Goal: Find contact information: Find contact information

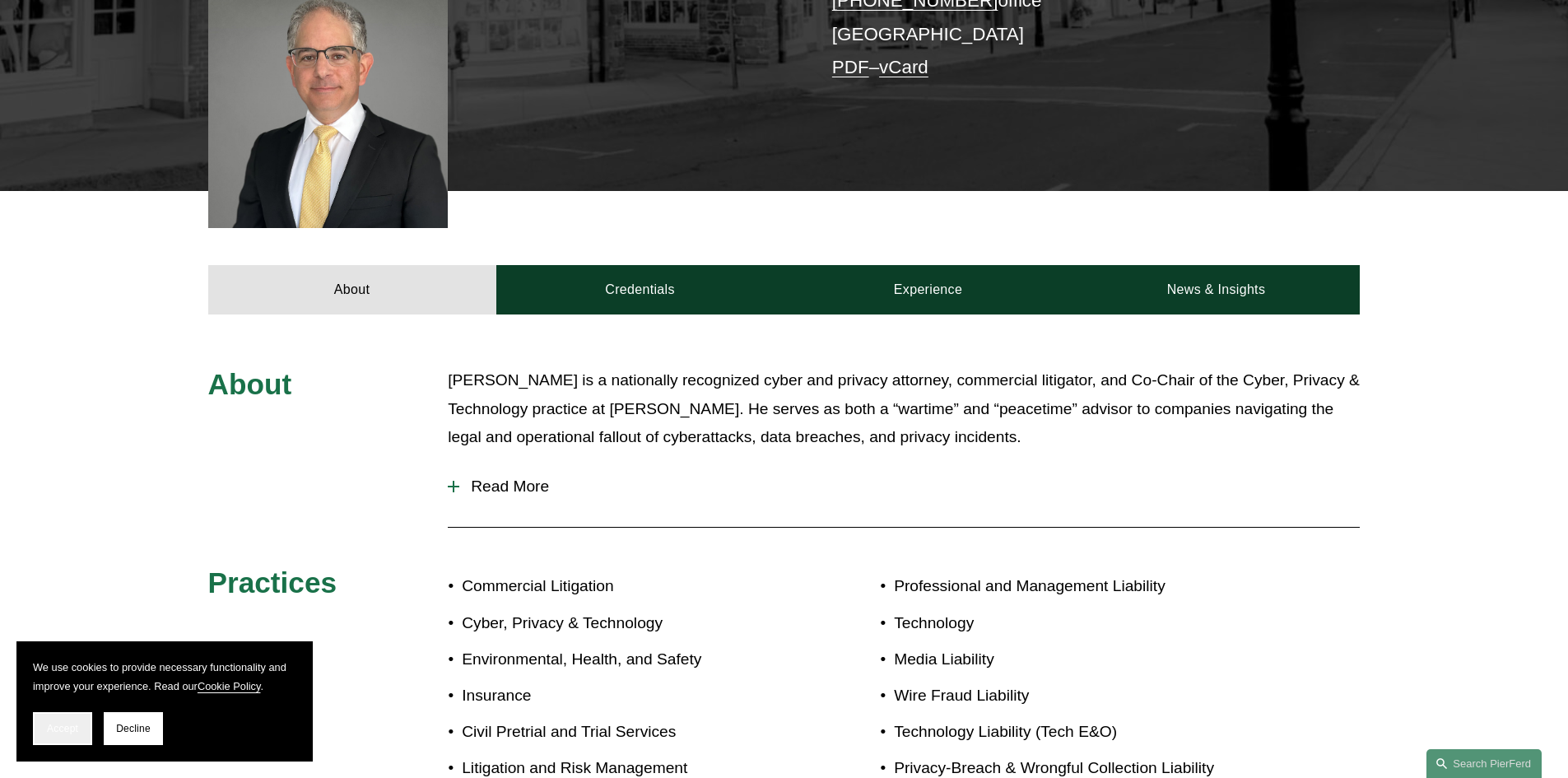
click at [35, 729] on button "Accept" at bounding box center [63, 729] width 59 height 33
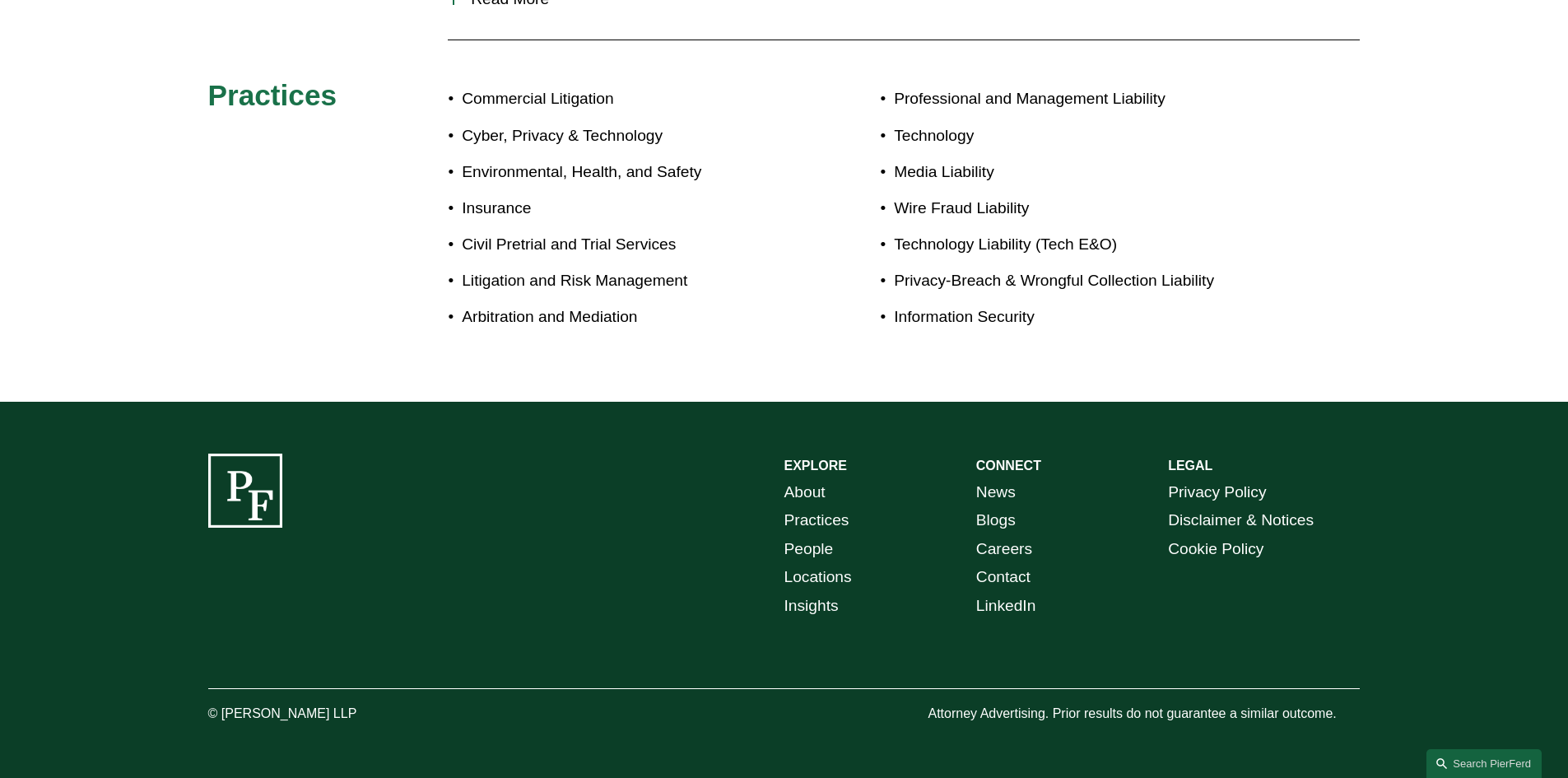
scroll to position [983, 0]
drag, startPoint x: 357, startPoint y: 717, endPoint x: 220, endPoint y: 713, distance: 137.1
click at [220, 713] on p "© [PERSON_NAME] LLP" at bounding box center [329, 713] width 241 height 24
copy p "Pierson Ferdinand LLP"
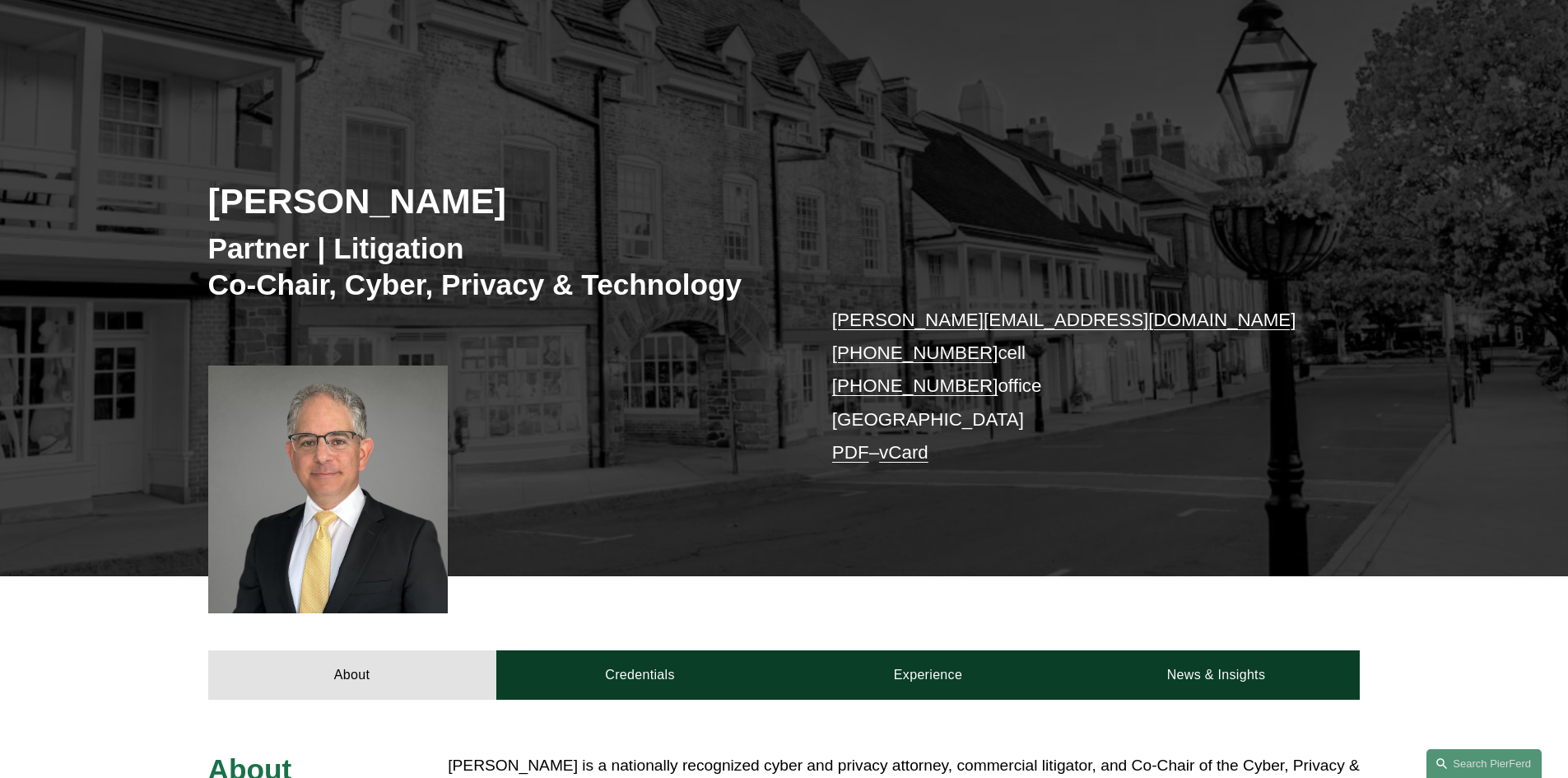
scroll to position [0, 0]
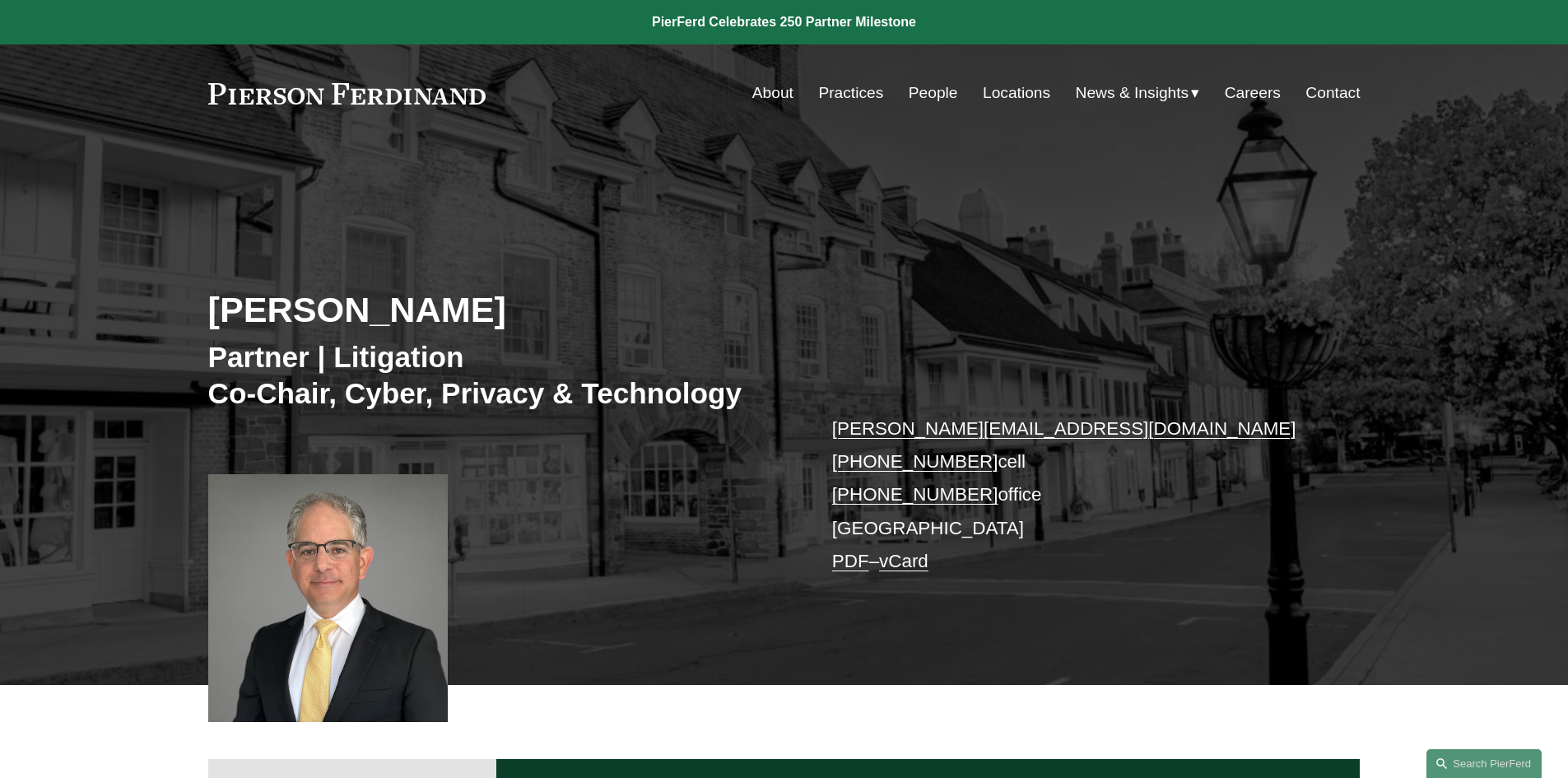
click at [1247, 96] on link "Careers" at bounding box center [1253, 93] width 56 height 31
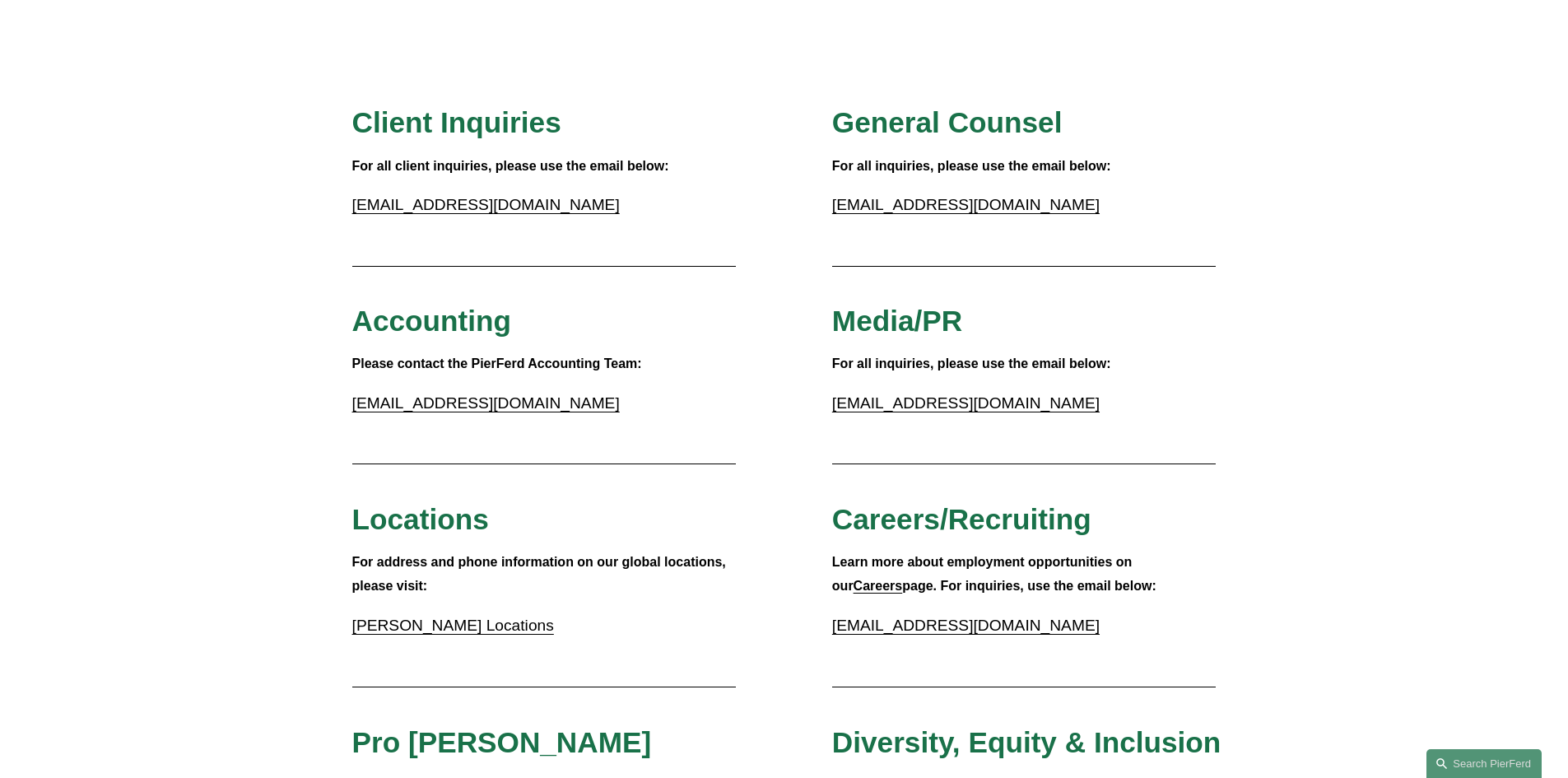
scroll to position [165, 0]
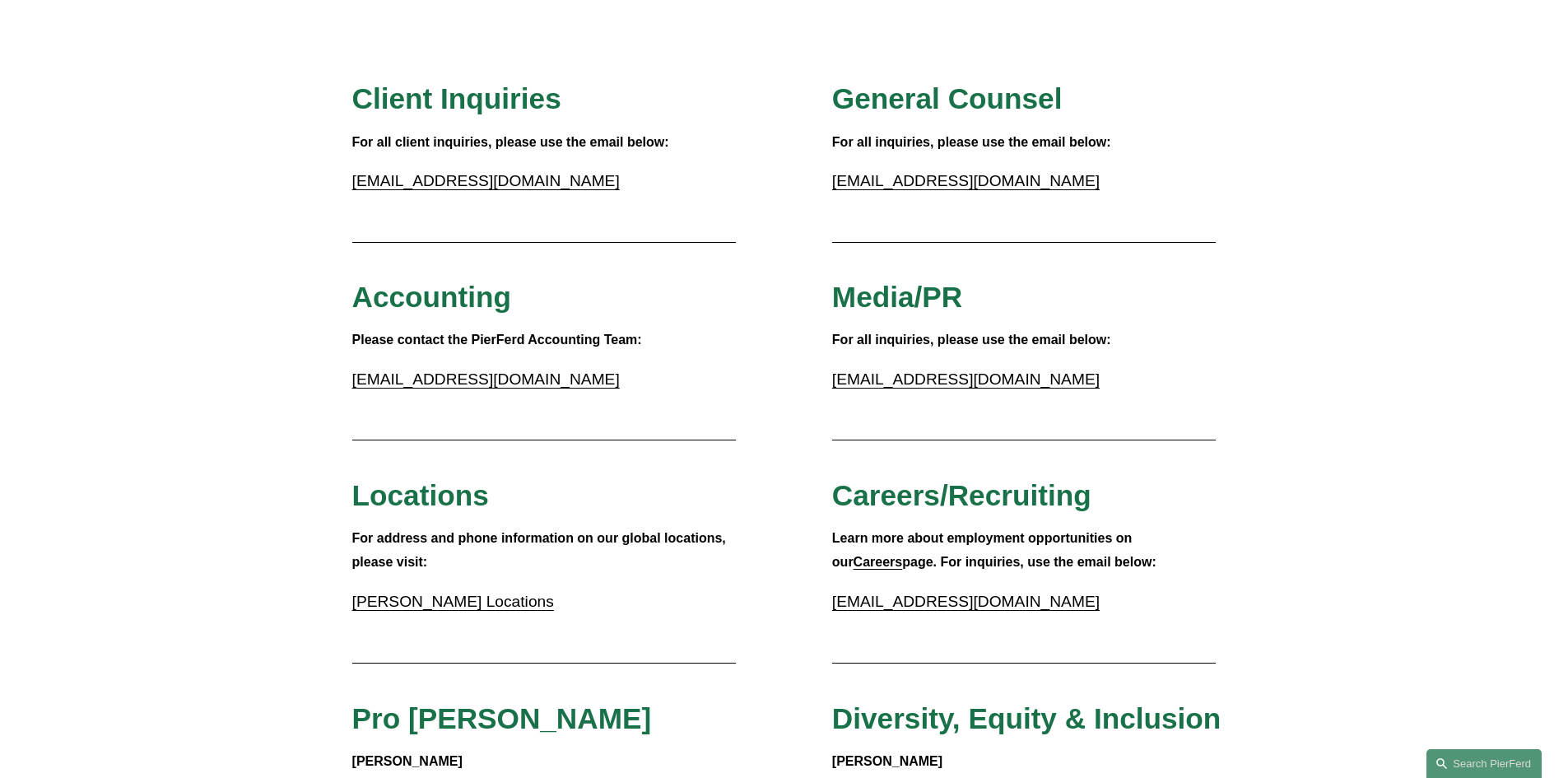
click at [525, 604] on link "Pierson Ferdinand Locations" at bounding box center [453, 602] width 201 height 17
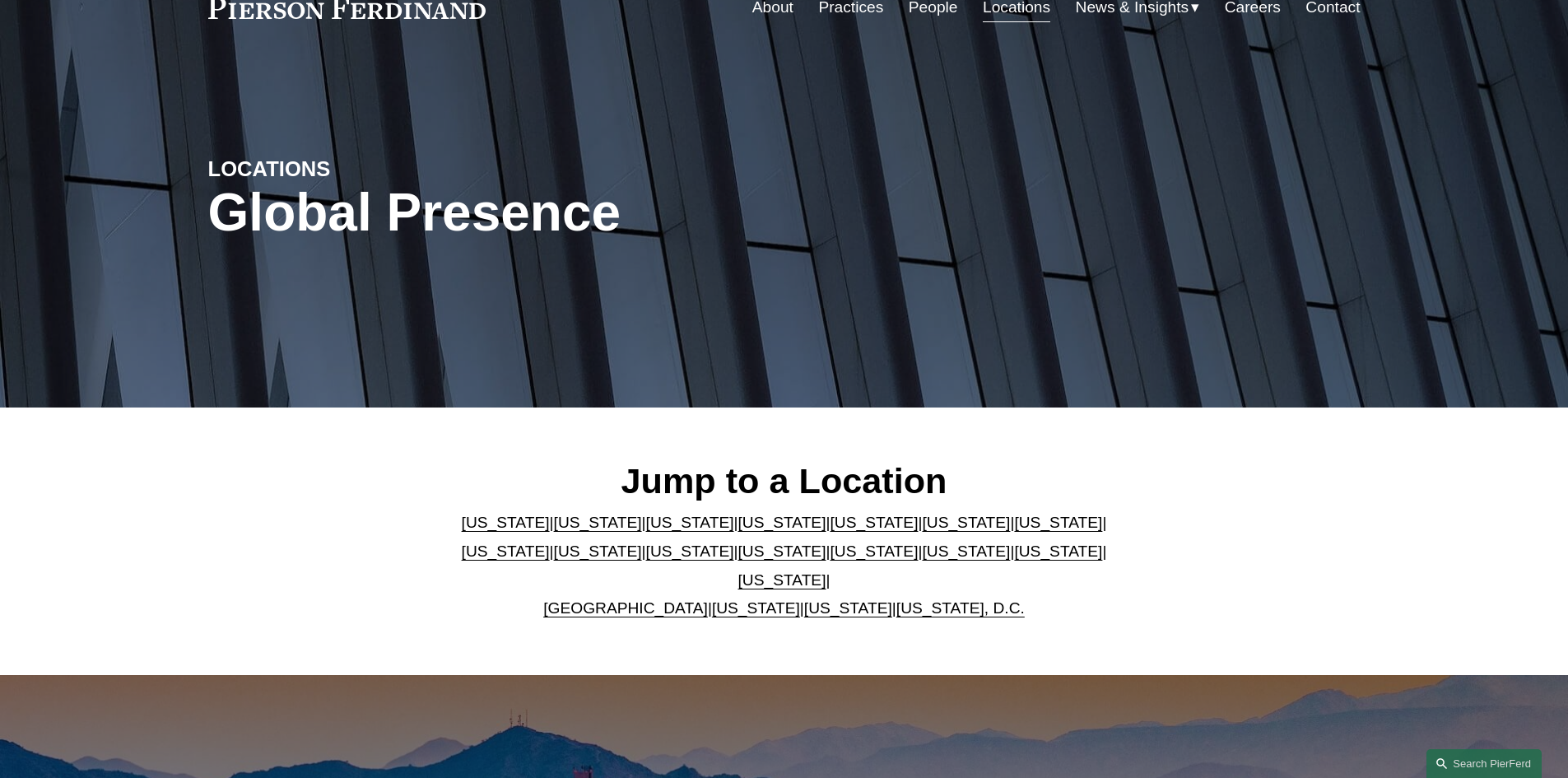
scroll to position [165, 0]
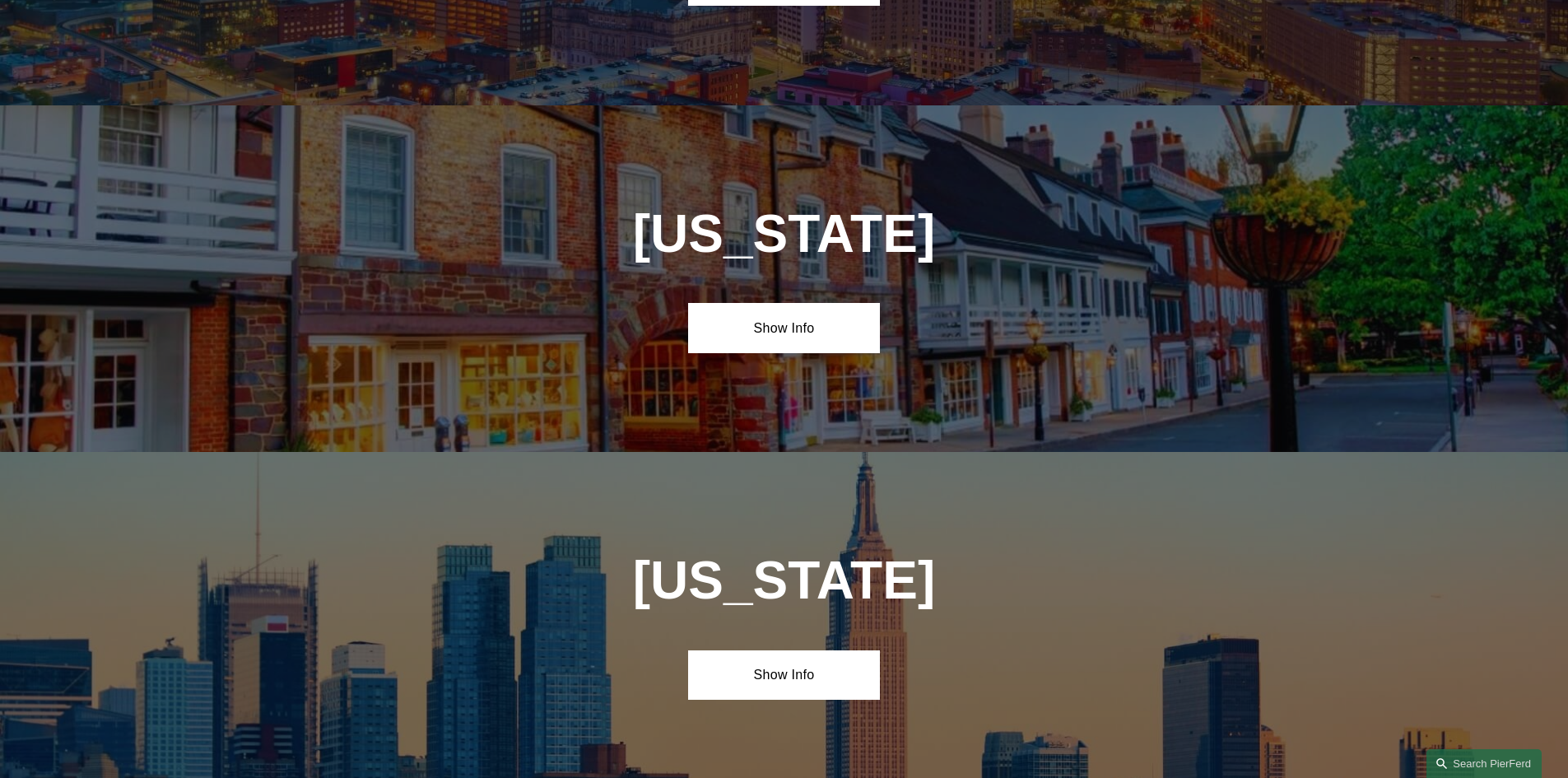
drag, startPoint x: 566, startPoint y: 440, endPoint x: 561, endPoint y: 452, distance: 13.0
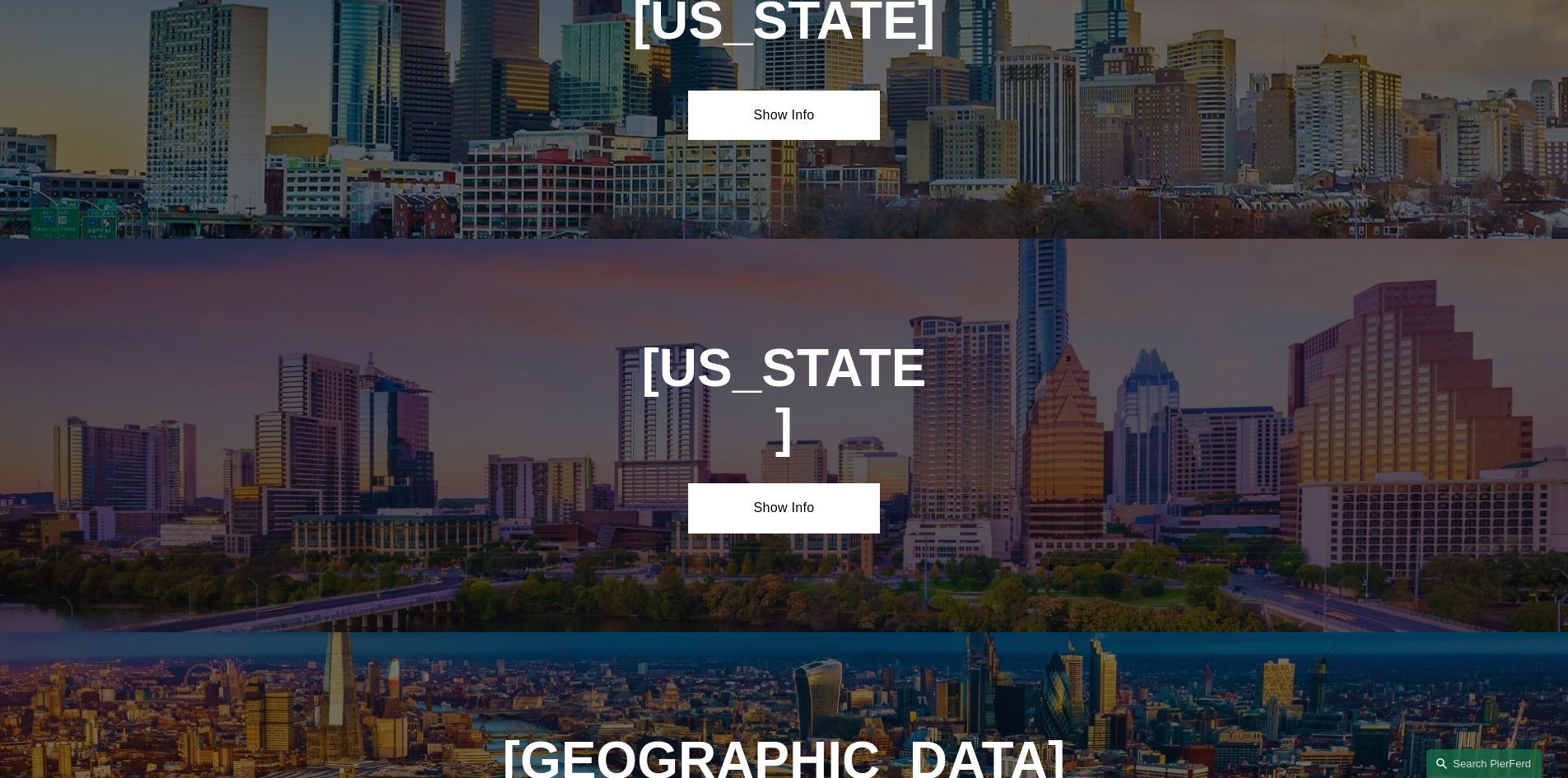
drag, startPoint x: 528, startPoint y: 492, endPoint x: 494, endPoint y: 526, distance: 48.1
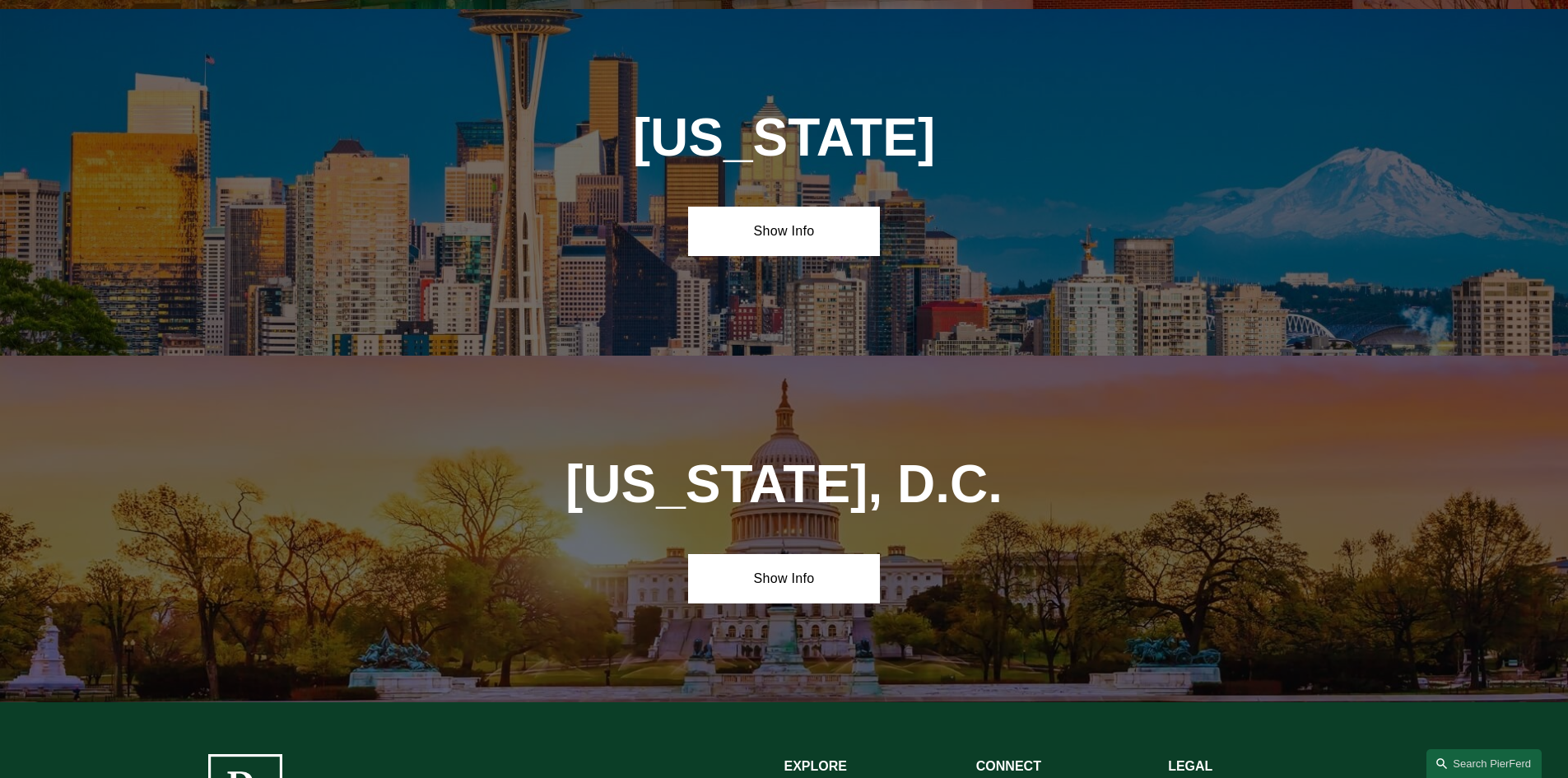
drag, startPoint x: 464, startPoint y: 559, endPoint x: 445, endPoint y: 549, distance: 21.5
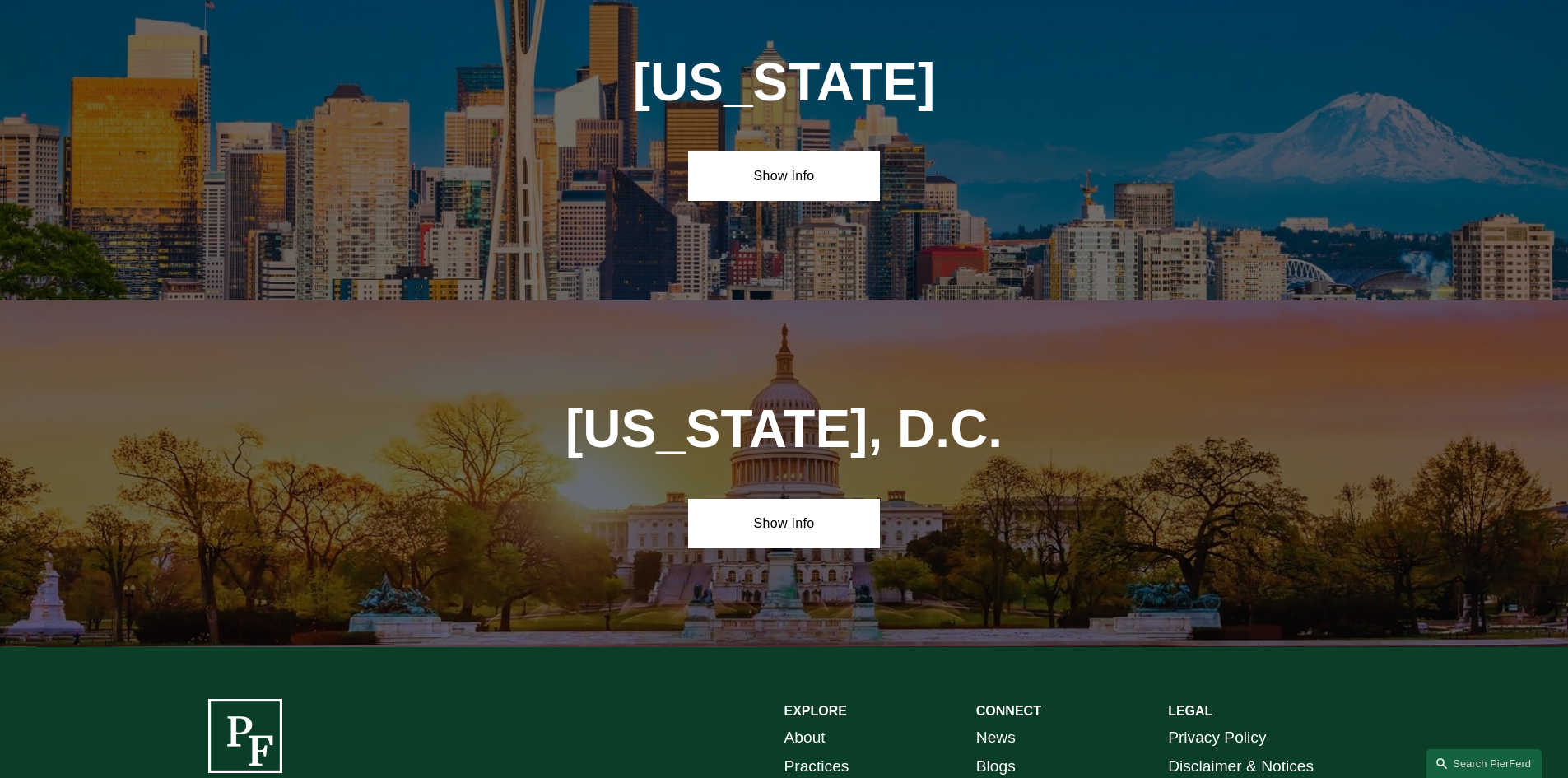
scroll to position [6941, 0]
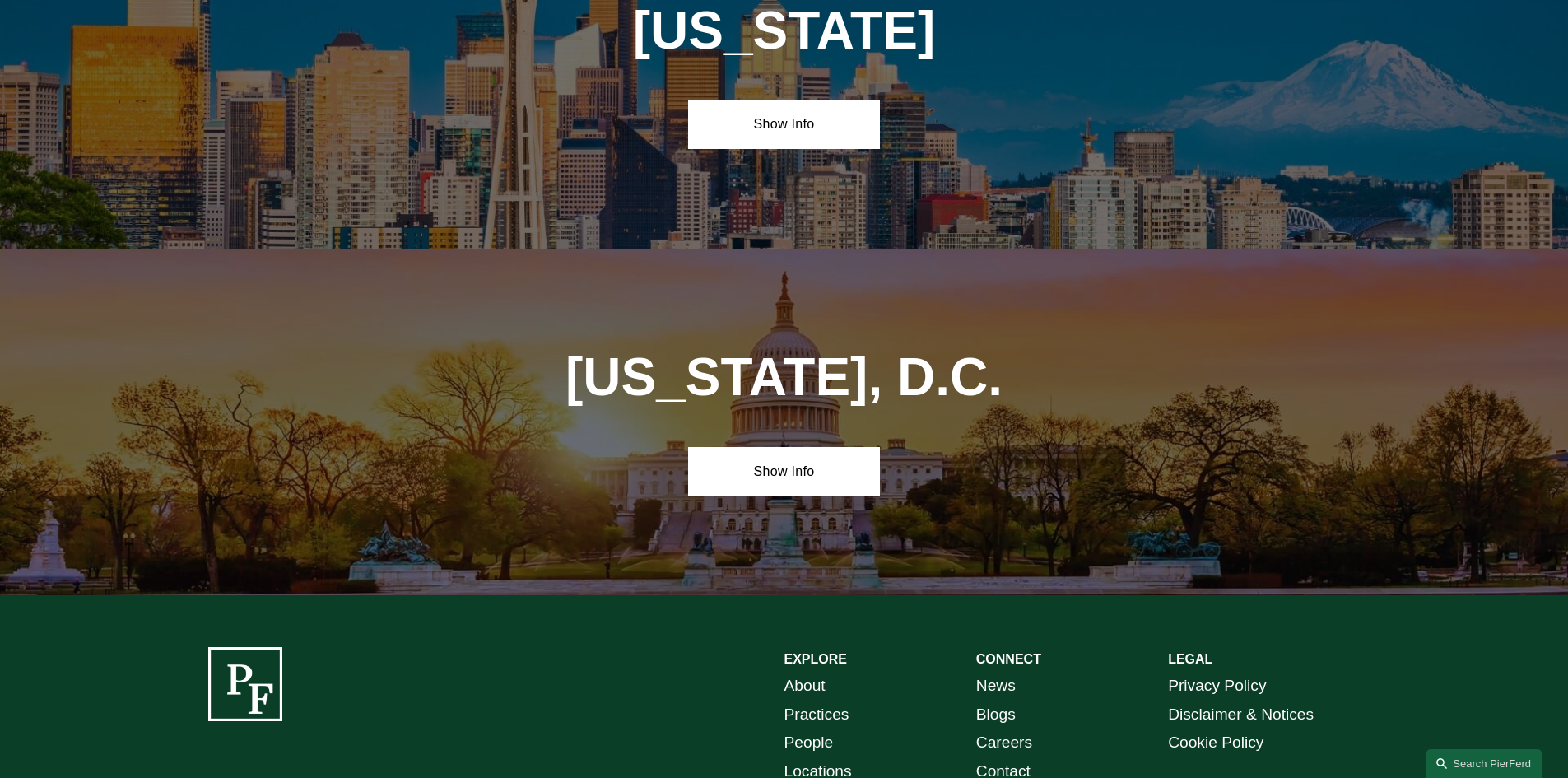
drag, startPoint x: 395, startPoint y: 720, endPoint x: 225, endPoint y: 713, distance: 170.1
copy p "[PERSON_NAME] LLP"
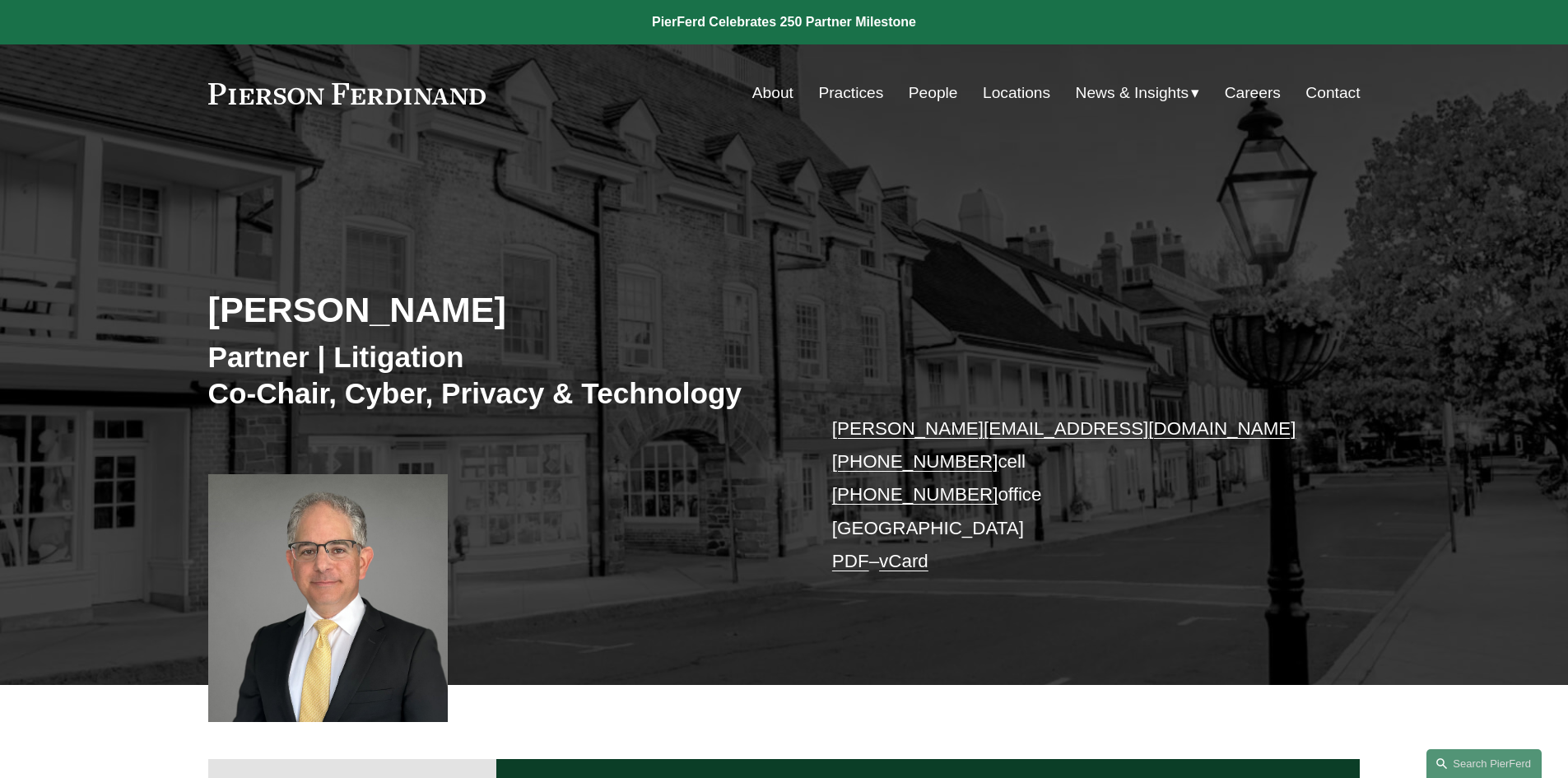
click at [1317, 88] on link "Contact" at bounding box center [1333, 93] width 54 height 31
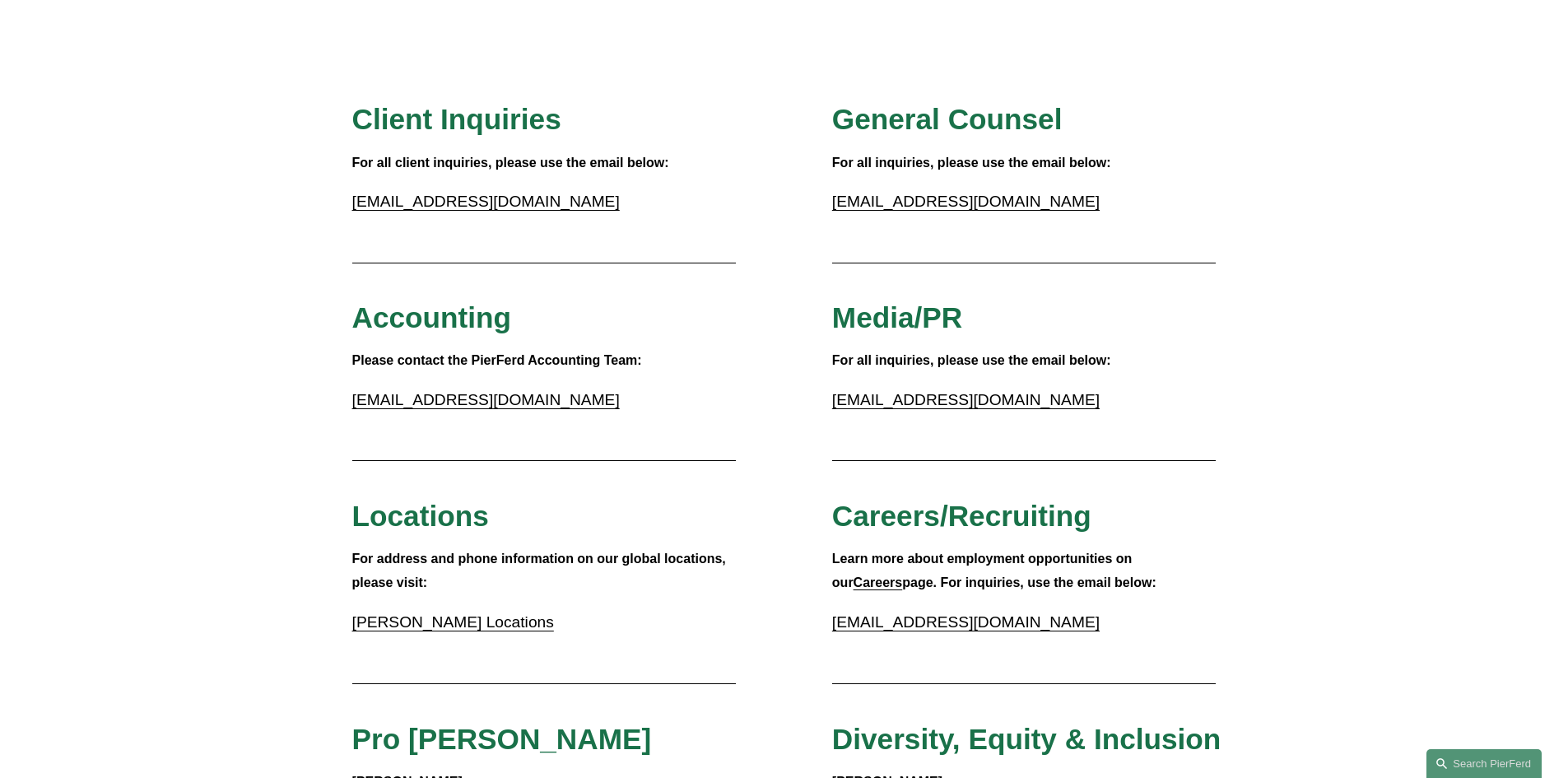
scroll to position [165, 0]
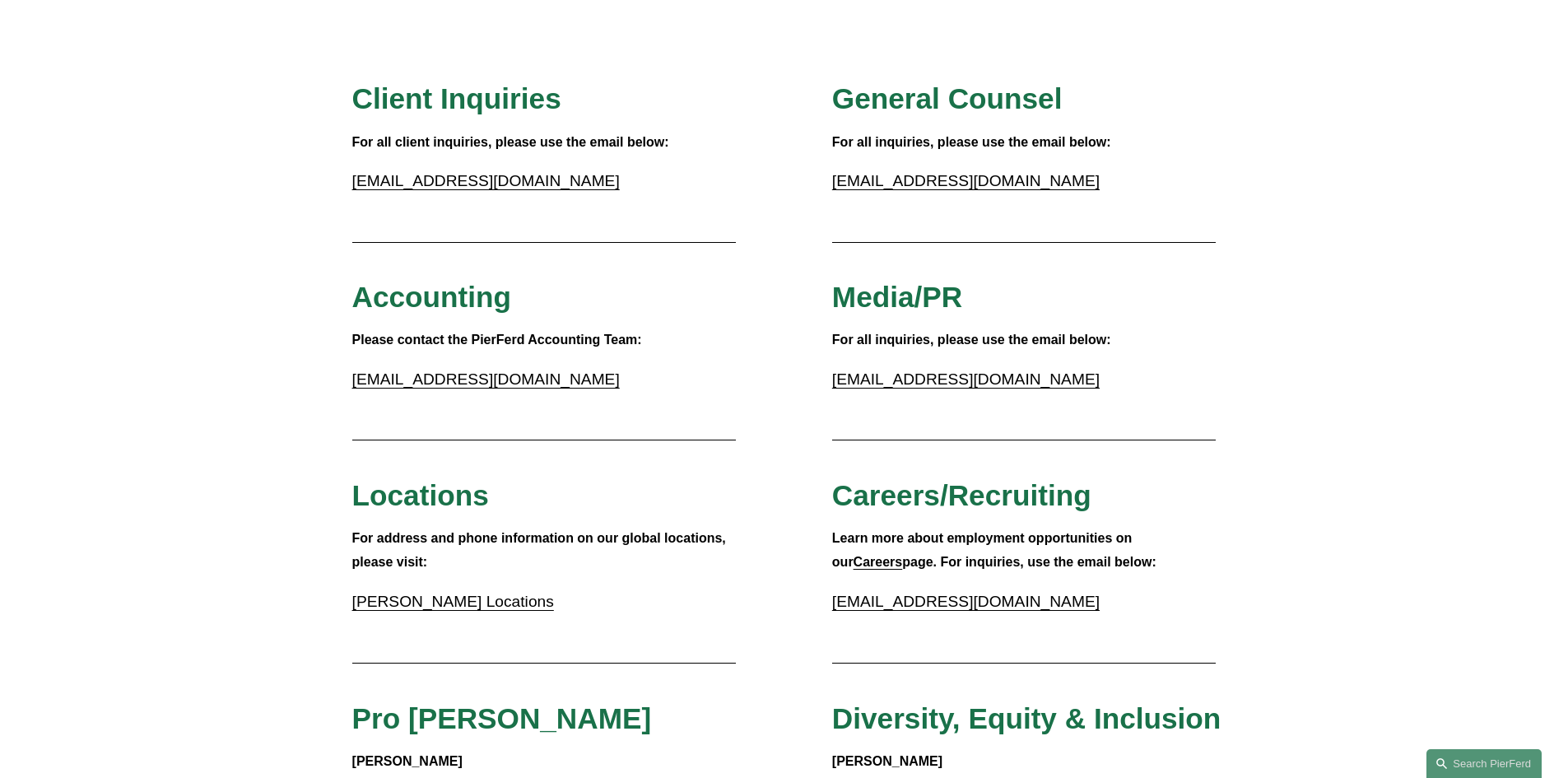
click at [453, 604] on link "[PERSON_NAME] Locations" at bounding box center [453, 602] width 201 height 17
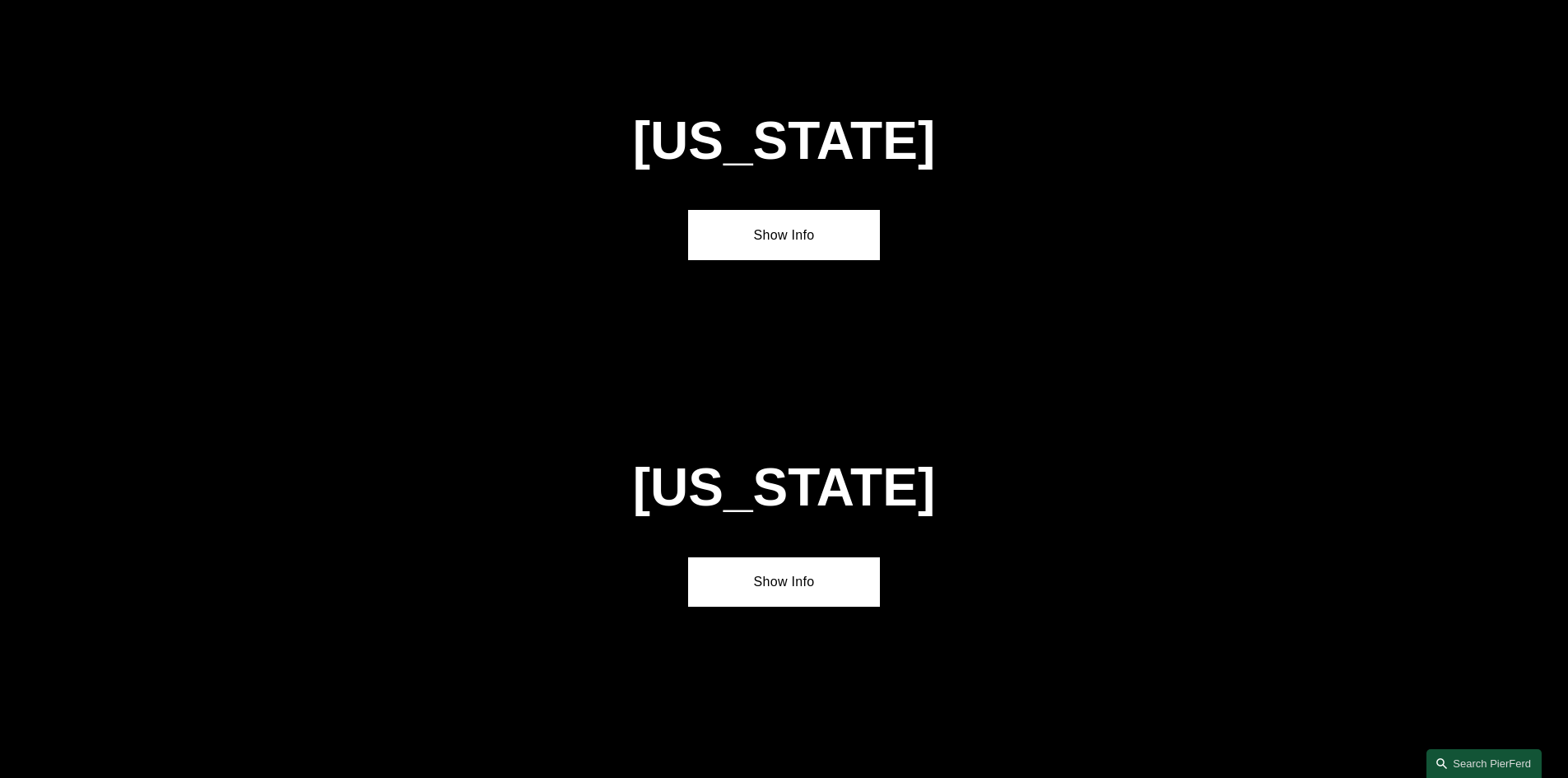
scroll to position [3870, 0]
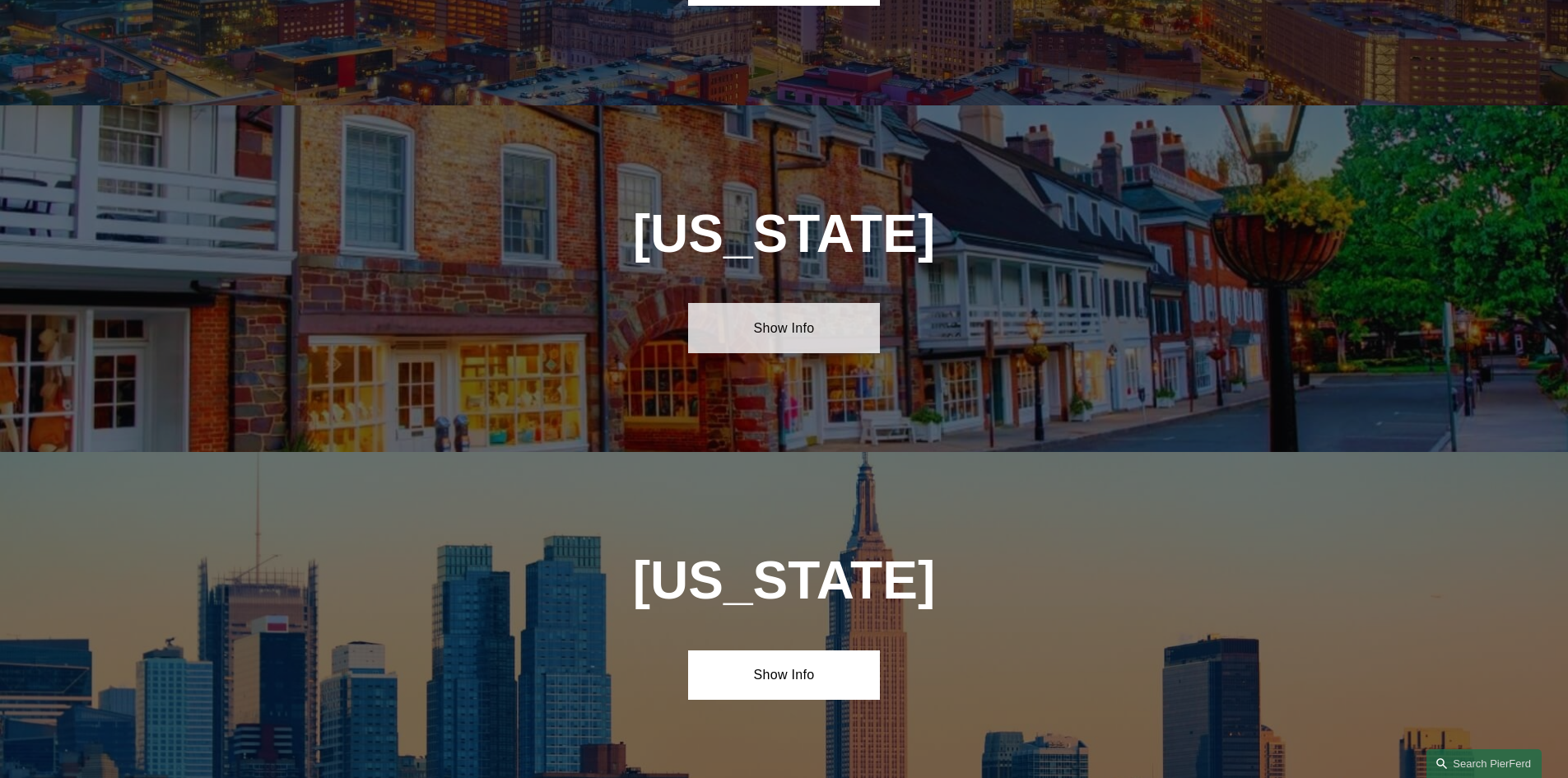
click at [788, 303] on link "Show Info" at bounding box center [784, 327] width 192 height 50
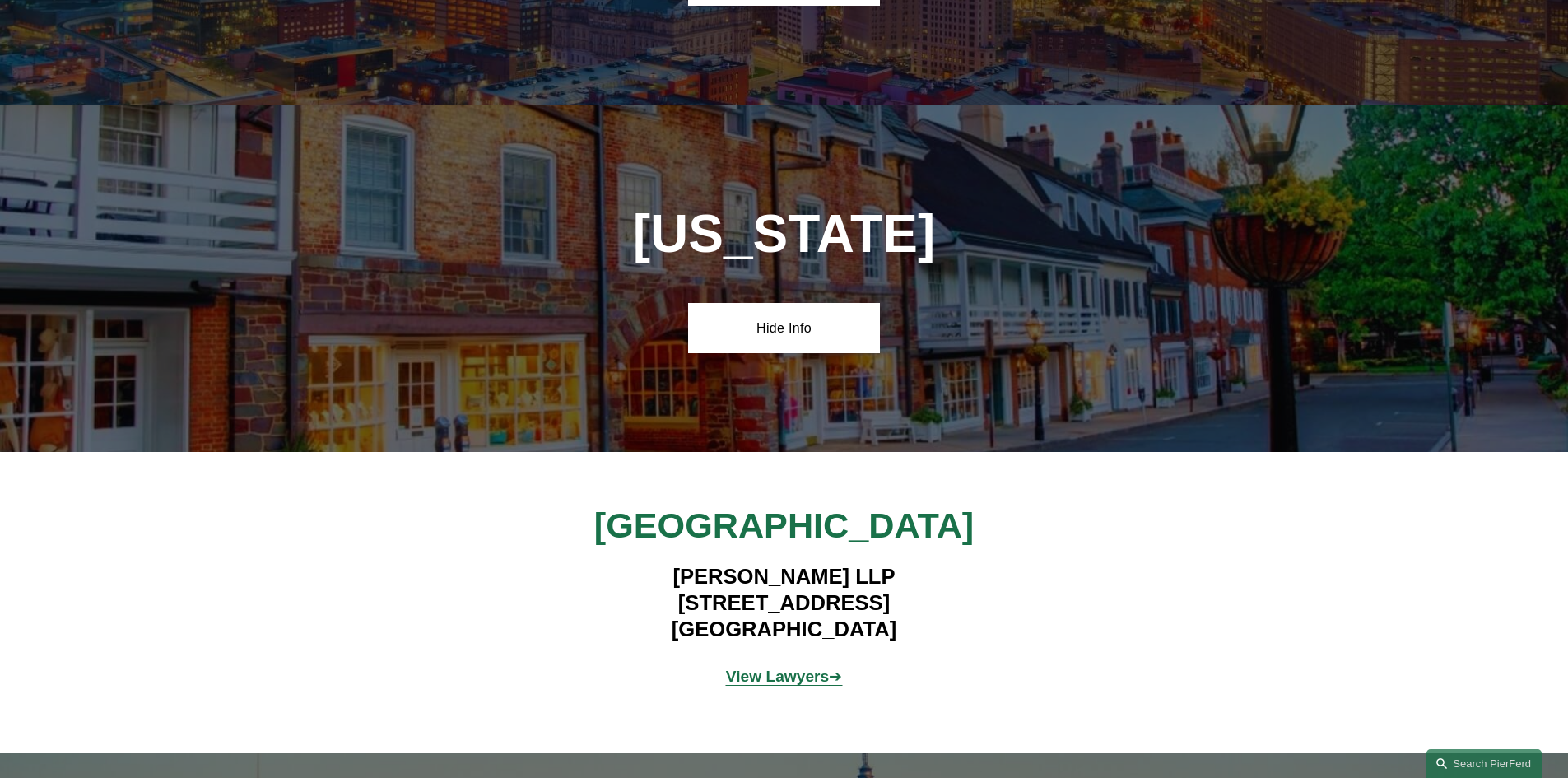
drag, startPoint x: 912, startPoint y: 524, endPoint x: 658, endPoint y: 466, distance: 260.5
click at [658, 563] on h4 "[PERSON_NAME] LLP [STREET_ADDRESS]" at bounding box center [784, 604] width 480 height 80
copy h4 "[PERSON_NAME] LLP [STREET_ADDRESS]"
